Goal: Navigation & Orientation: Go to known website

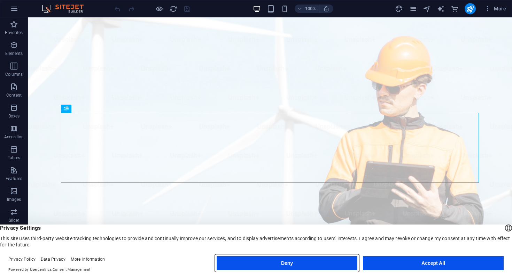
click at [326, 262] on button "Deny" at bounding box center [287, 264] width 141 height 14
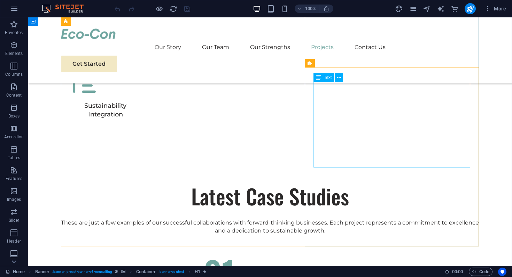
scroll to position [2254, 0]
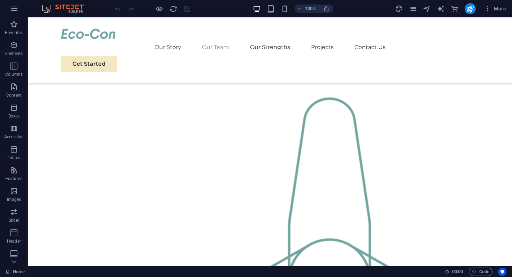
scroll to position [365, 0]
